Goal: Complete application form: Complete application form

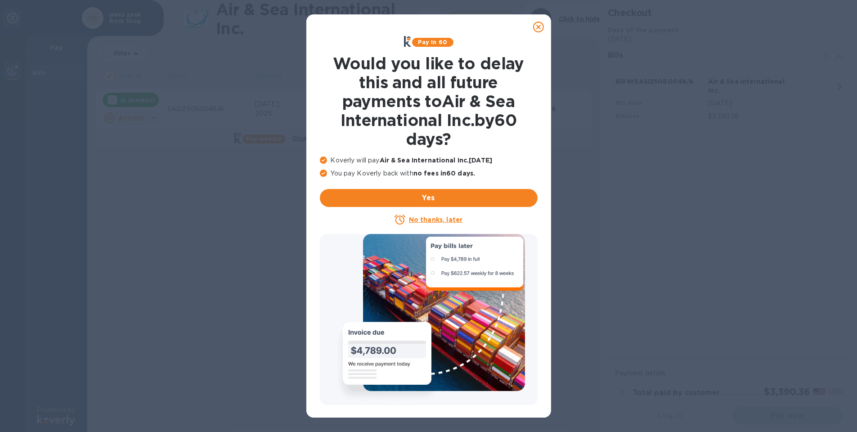
click at [425, 219] on u "No thanks, later" at bounding box center [436, 219] width 54 height 7
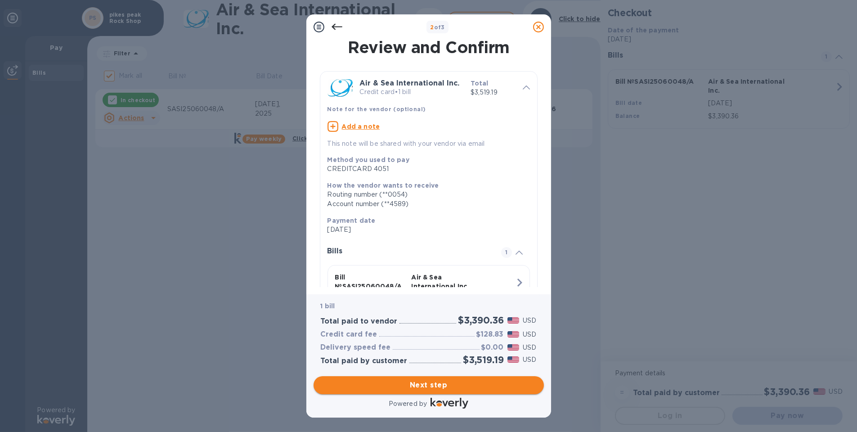
click at [426, 383] on span "Next step" at bounding box center [429, 385] width 216 height 11
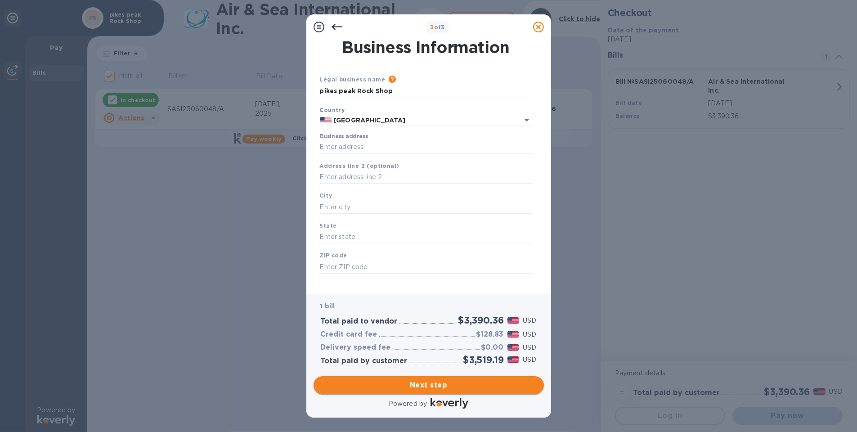
click at [424, 385] on span "Next step" at bounding box center [429, 385] width 216 height 11
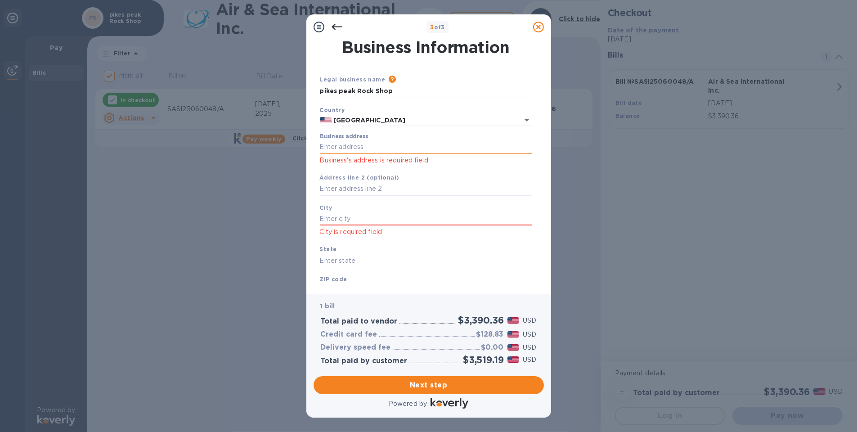
click at [372, 147] on input "Business address" at bounding box center [426, 146] width 212 height 13
click at [358, 221] on input "text" at bounding box center [426, 218] width 212 height 13
drag, startPoint x: 389, startPoint y: 149, endPoint x: 294, endPoint y: 142, distance: 94.7
click at [294, 142] on div "3 of 3 Business Information Legal business name Please provide the legal name t…" at bounding box center [428, 216] width 857 height 432
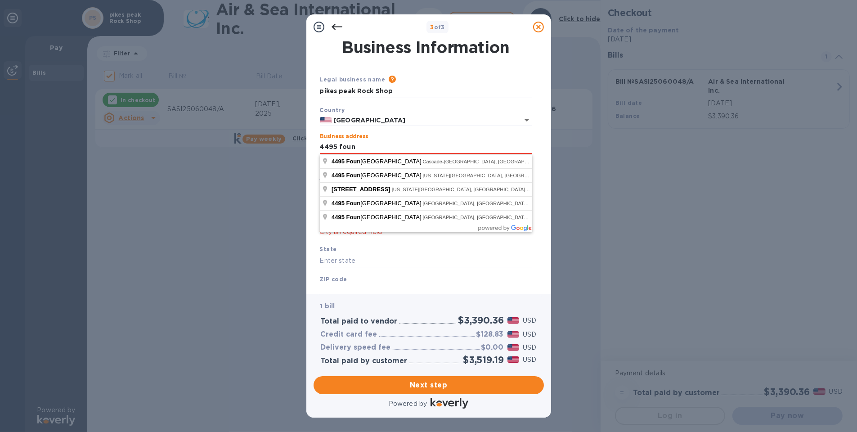
type input "[STREET_ADDRESS]"
type input "Cascade-[GEOGRAPHIC_DATA]"
type input "CO"
type input "80809"
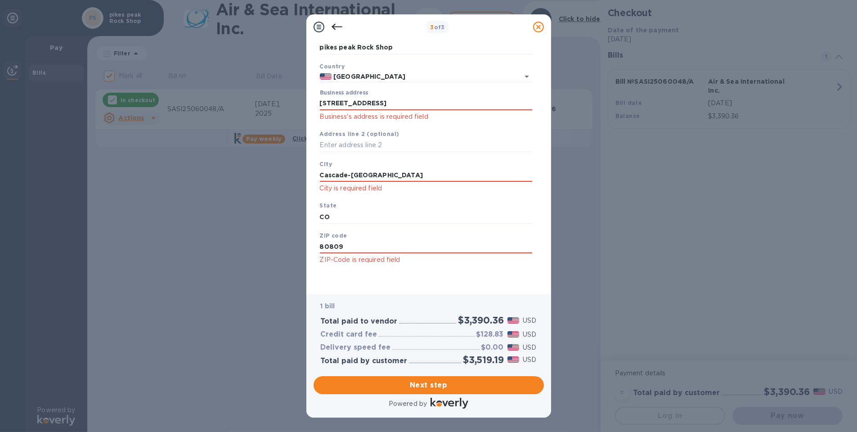
scroll to position [45, 0]
click at [425, 383] on span "Next step" at bounding box center [429, 385] width 216 height 11
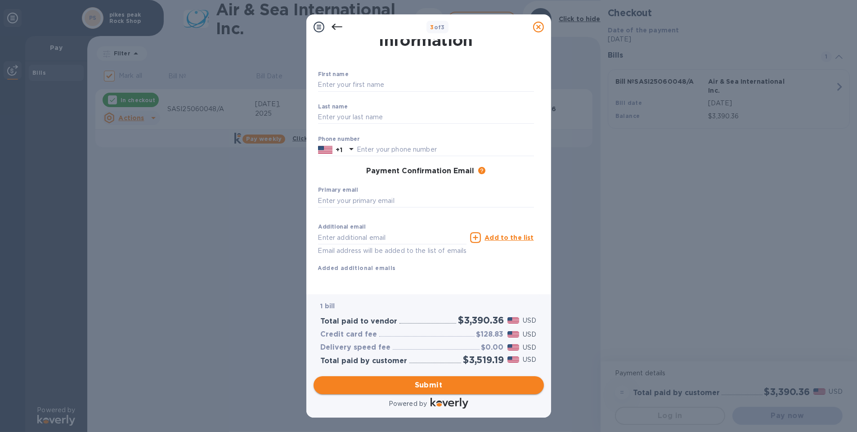
scroll to position [36, 0]
click at [381, 143] on input "text" at bounding box center [445, 149] width 177 height 13
type input "6198710795"
type input "[PERSON_NAME]"
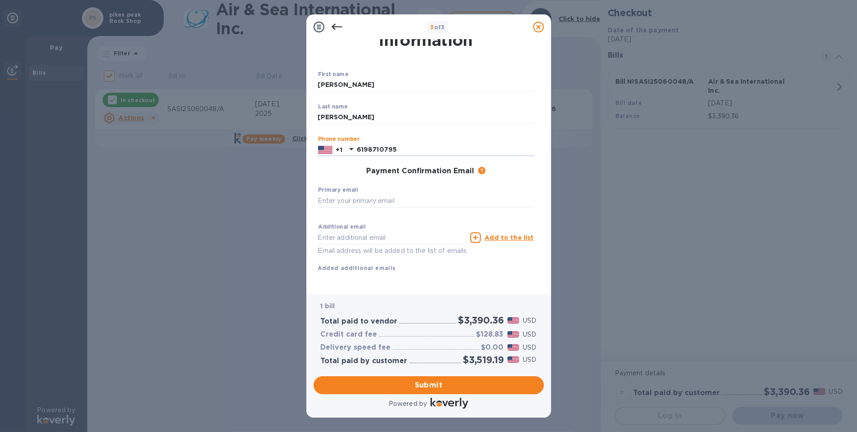
type input "[PERSON_NAME][EMAIL_ADDRESS][DOMAIN_NAME]"
click at [438, 384] on span "Submit" at bounding box center [429, 385] width 216 height 11
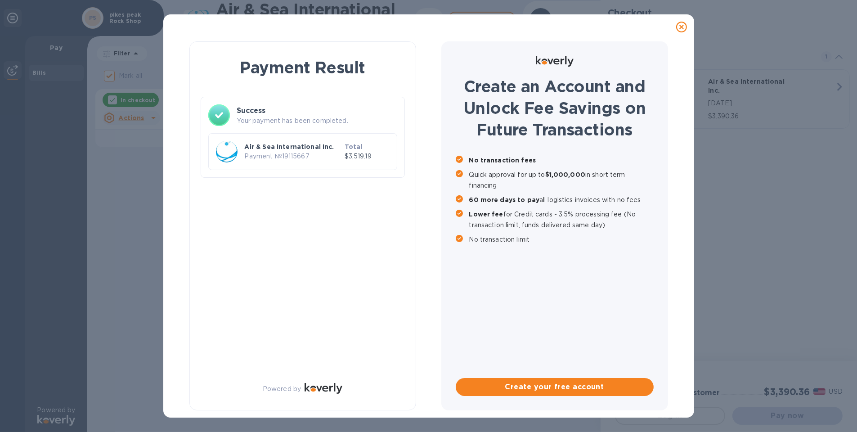
checkbox input "false"
